Goal: Complete application form

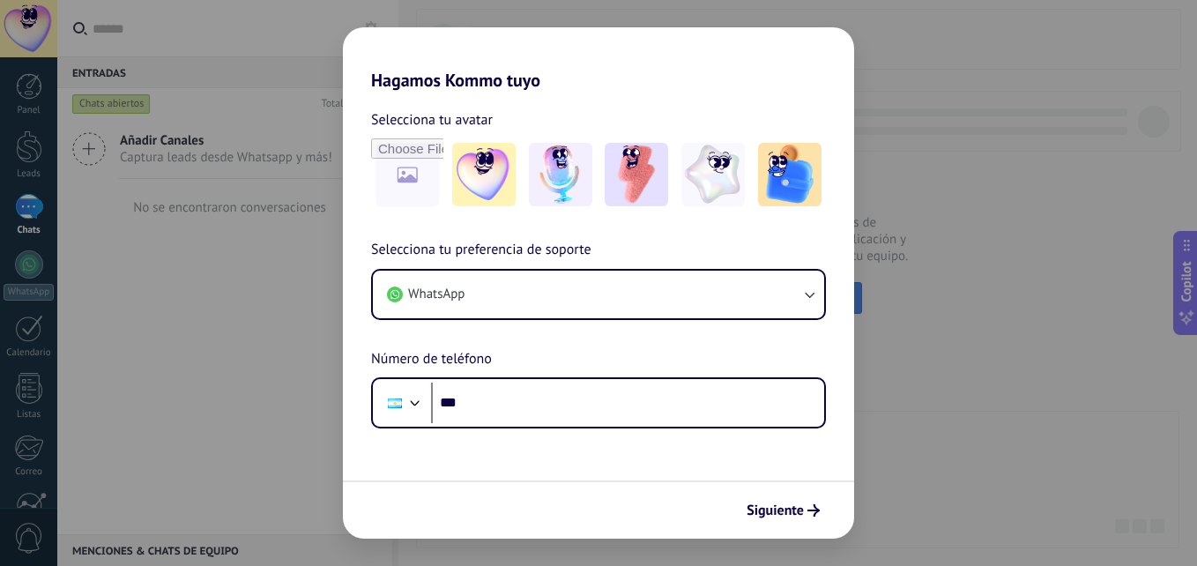
click at [0, 427] on html ".abecls-1,.abecls-2{fill-rule:evenodd}.abecls-2{fill:#fff} .abhcls-1{fill:none}…" at bounding box center [598, 283] width 1197 height 566
click at [191, 327] on div "Hagamos Kommo tuyo Selecciona tu avatar Selecciona tu preferencia de soporte Wh…" at bounding box center [598, 283] width 1197 height 566
click at [92, 138] on div "Hagamos Kommo tuyo Selecciona tu avatar Selecciona tu preferencia de soporte Wh…" at bounding box center [598, 283] width 1197 height 566
click at [159, 317] on div "Hagamos Kommo tuyo Selecciona tu avatar Selecciona tu preferencia de soporte Wh…" at bounding box center [598, 283] width 1197 height 566
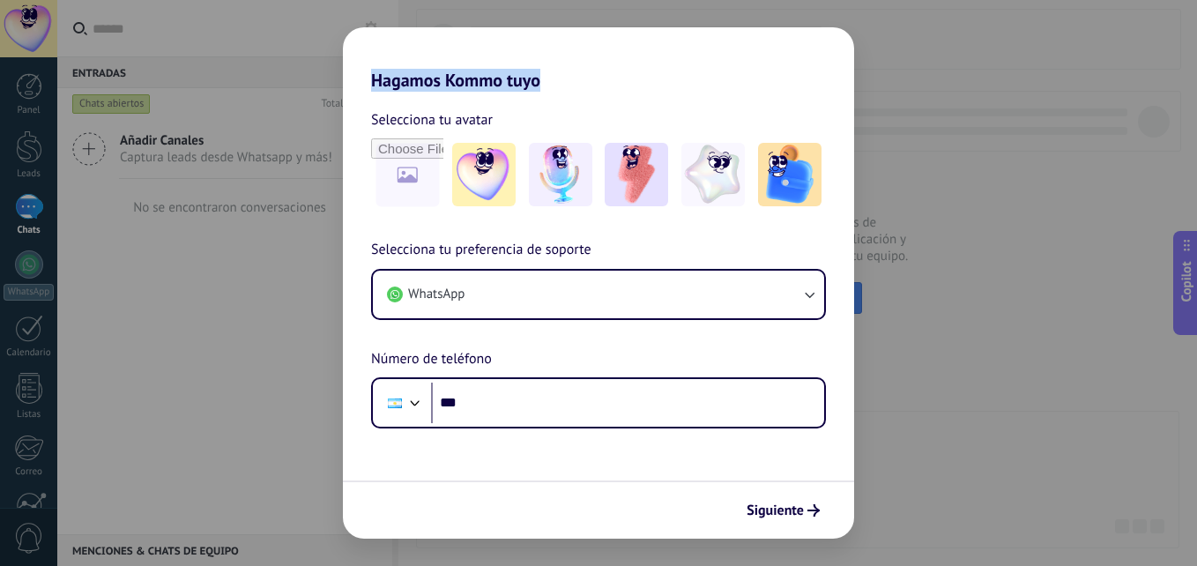
drag, startPoint x: 5, startPoint y: 343, endPoint x: 3, endPoint y: 358, distance: 15.2
click at [3, 351] on div "Hagamos Kommo tuyo Selecciona tu avatar Selecciona tu preferencia de soporte Wh…" at bounding box center [598, 283] width 1197 height 566
click at [777, 517] on span "Siguiente" at bounding box center [775, 510] width 57 height 12
click at [777, 507] on span "Siguiente" at bounding box center [775, 510] width 57 height 12
click at [369, 162] on div "Selecciona tu avatar" at bounding box center [598, 159] width 511 height 102
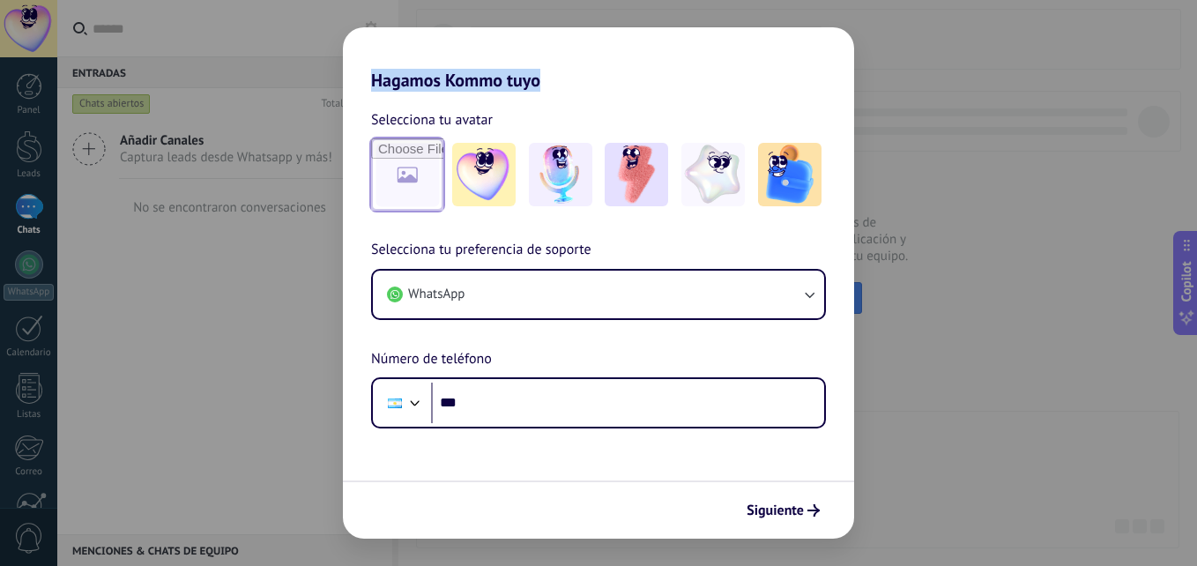
click at [383, 173] on input "file" at bounding box center [407, 174] width 72 height 72
click at [419, 177] on input "file" at bounding box center [407, 174] width 72 height 72
click at [426, 470] on form "Selecciona tu avatar Selecciona tu preferencia de soporte WhatsApp Número de te…" at bounding box center [598, 315] width 511 height 448
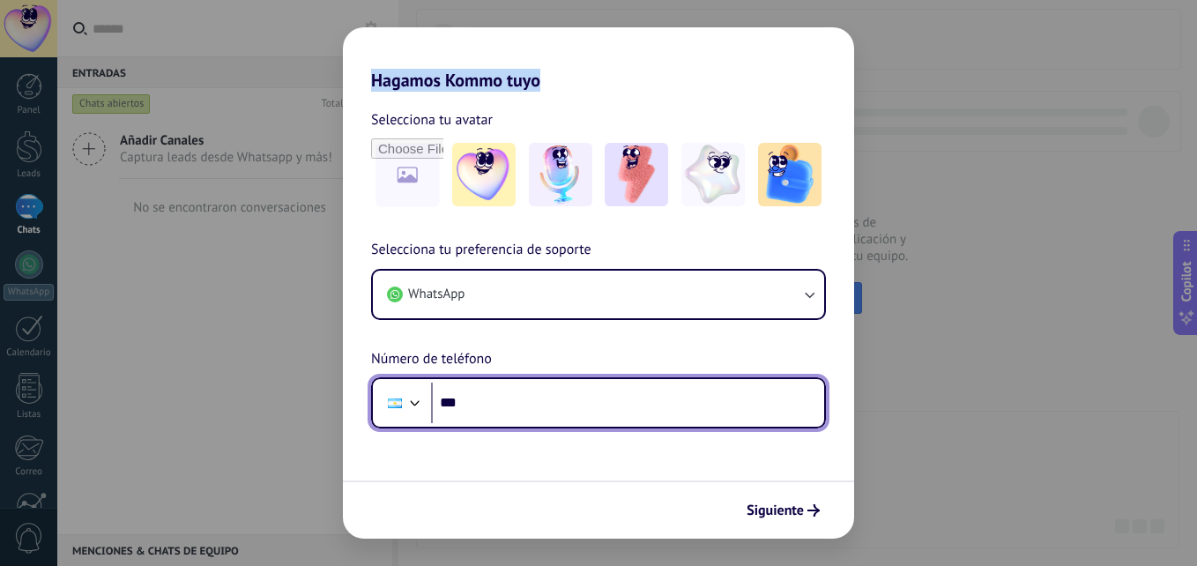
click at [392, 414] on div at bounding box center [395, 402] width 34 height 37
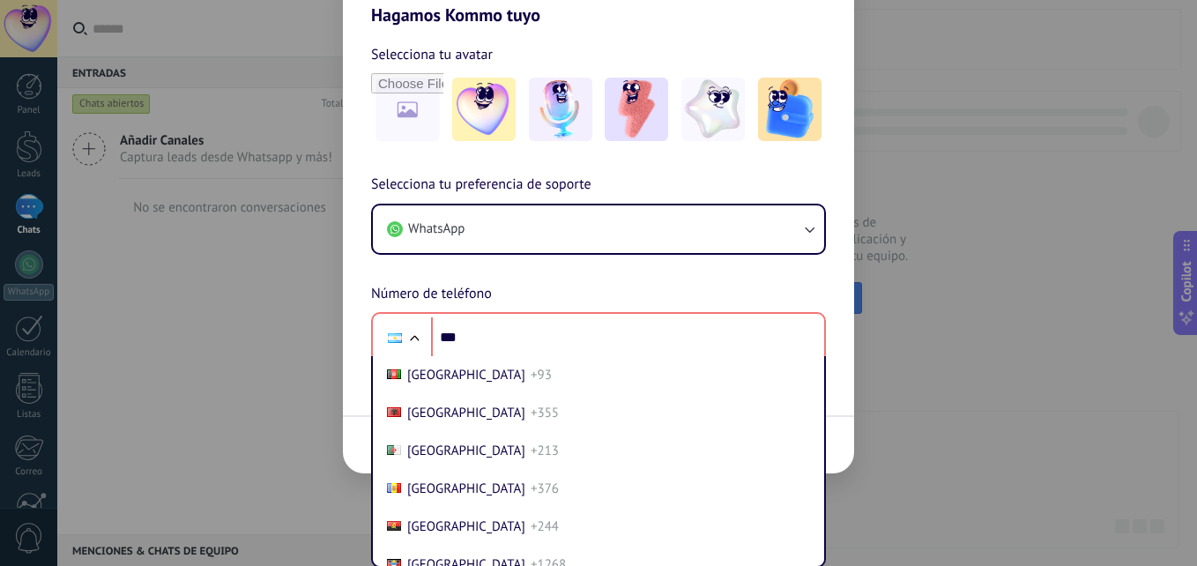
scroll to position [54, 0]
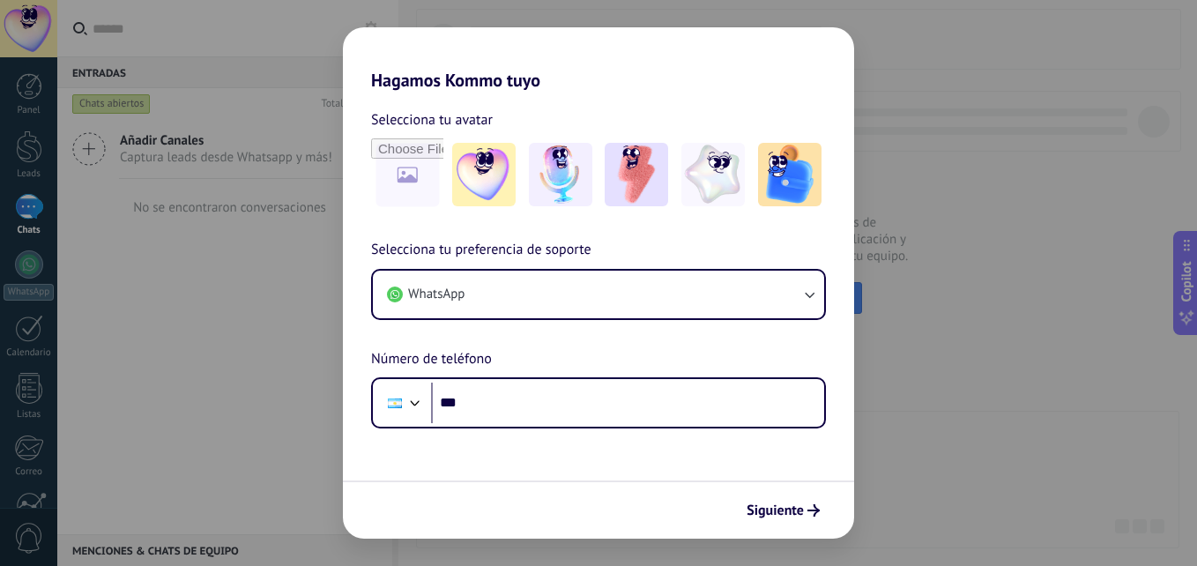
click at [53, 242] on div "Hagamos Kommo tuyo Selecciona tu avatar Selecciona tu preferencia de soporte Wh…" at bounding box center [598, 283] width 1197 height 566
click at [346, 306] on div "Selecciona tu preferencia de soporte WhatsApp Número de teléfono Phone ***" at bounding box center [598, 334] width 511 height 190
click at [115, 251] on div "Hagamos Kommo tuyo Selecciona tu avatar Selecciona tu preferencia de soporte Wh…" at bounding box center [598, 283] width 1197 height 566
click at [258, 376] on div "Hagamos Kommo tuyo Selecciona tu avatar Selecciona tu preferencia de soporte Wh…" at bounding box center [598, 283] width 1197 height 566
click at [808, 513] on icon "submit" at bounding box center [814, 510] width 12 height 12
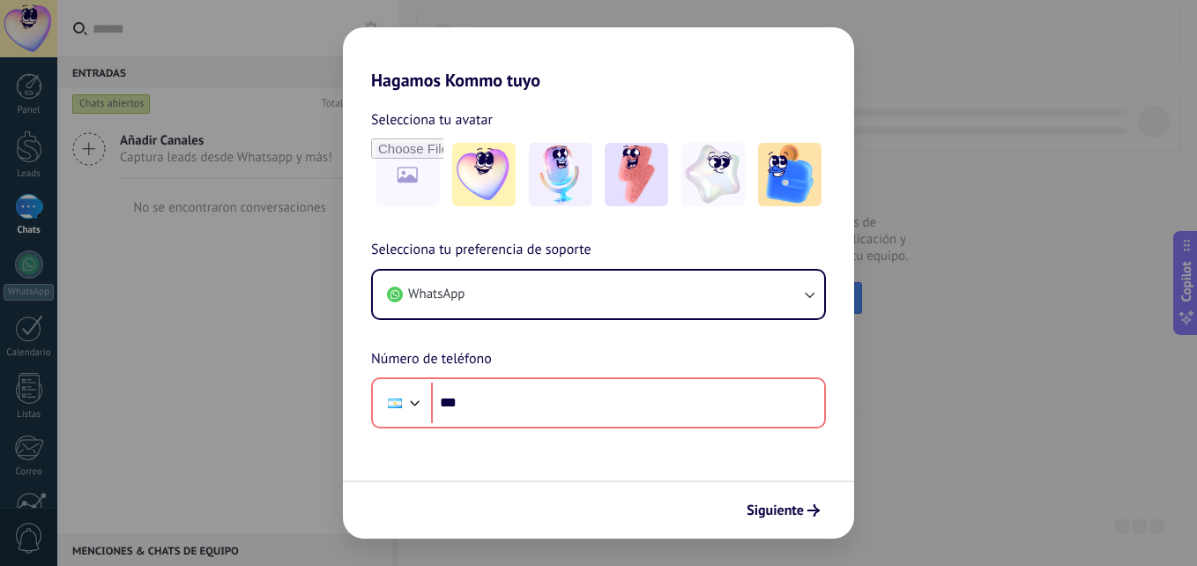
click at [169, 415] on div "Hagamos Kommo tuyo Selecciona tu avatar Selecciona tu preferencia de soporte Wh…" at bounding box center [598, 283] width 1197 height 566
drag, startPoint x: 6, startPoint y: 103, endPoint x: 16, endPoint y: 59, distance: 45.1
click at [10, 96] on div "Hagamos Kommo tuyo Selecciona tu avatar Selecciona tu preferencia de soporte Wh…" at bounding box center [598, 283] width 1197 height 566
click at [245, 348] on div "Hagamos Kommo tuyo Selecciona tu avatar Selecciona tu preferencia de soporte Wh…" at bounding box center [598, 283] width 1197 height 566
